Goal: Ask a question: Seek information or help from site administrators or community

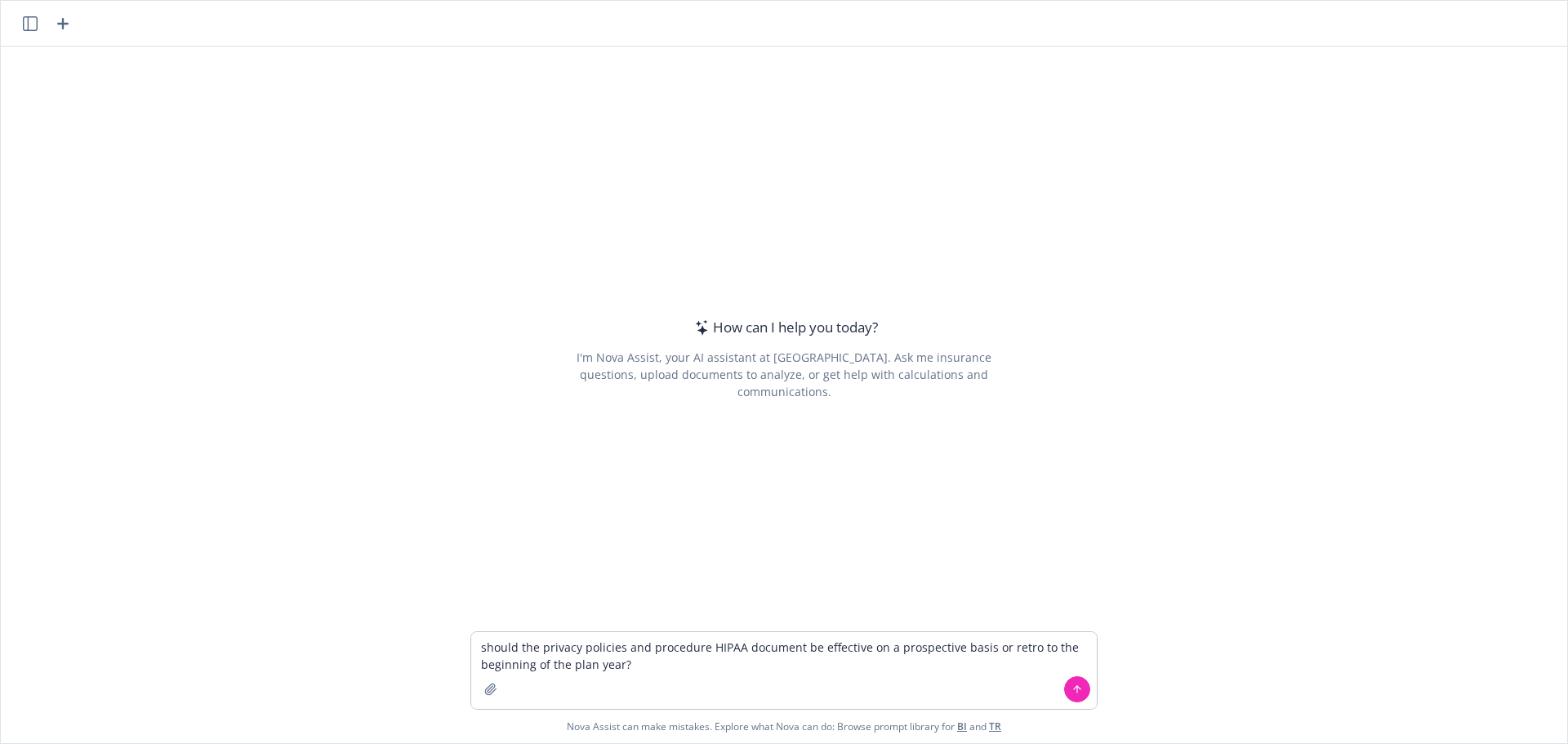
type textarea "should the privacy policies and procedure HIPAA document be effective on a pros…"
